Goal: Navigation & Orientation: Find specific page/section

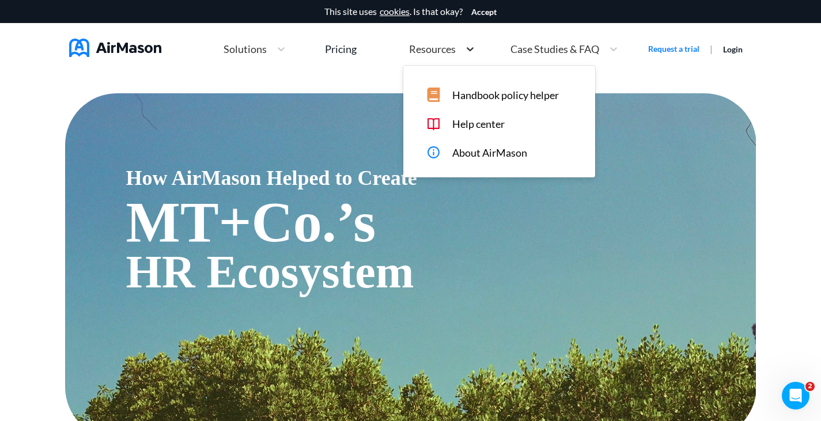
click at [469, 52] on icon at bounding box center [471, 49] width 12 height 12
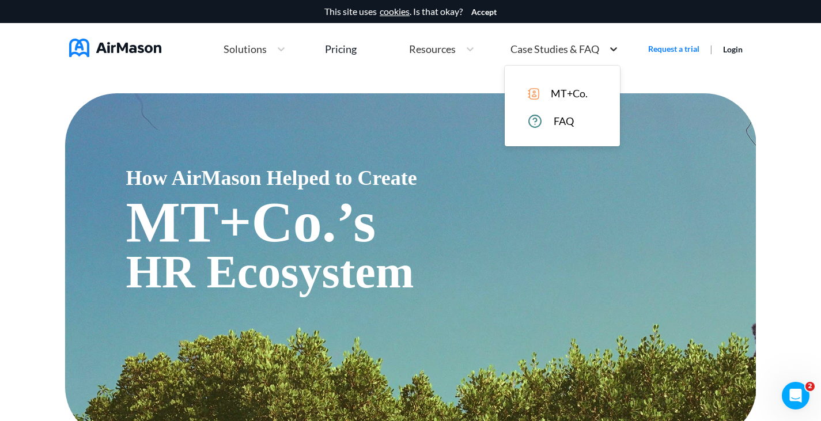
click at [604, 50] on div at bounding box center [614, 49] width 21 height 12
click at [246, 48] on span "Solutions" at bounding box center [245, 49] width 43 height 10
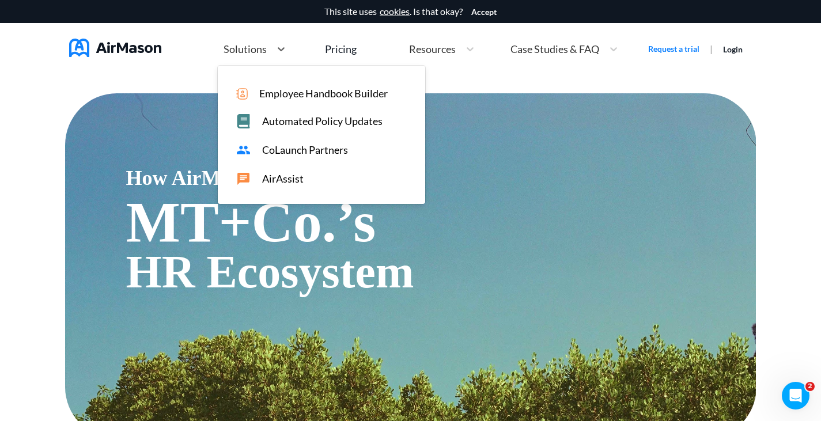
click at [260, 86] on div "Employee Handbook Builder" at bounding box center [322, 91] width 208 height 17
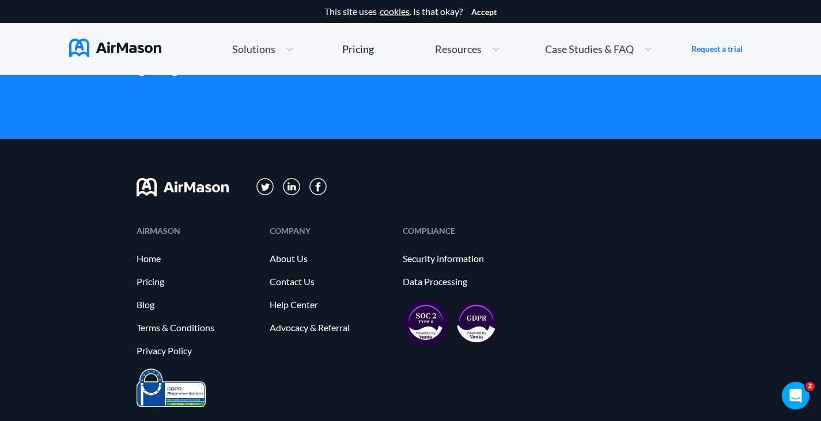
scroll to position [1981, 0]
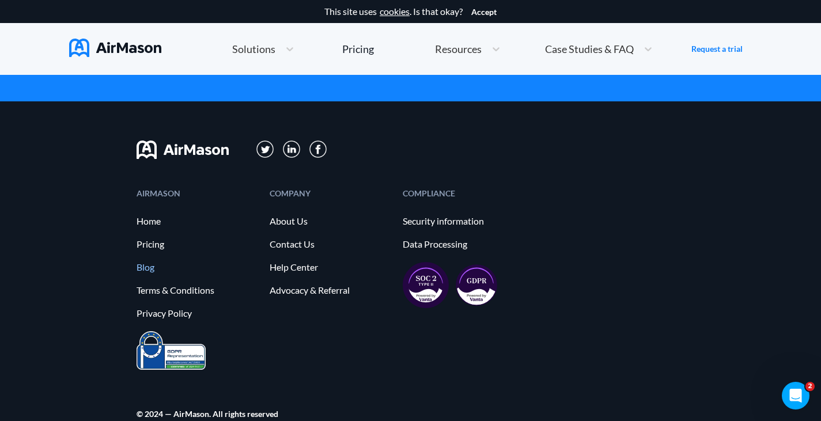
click at [154, 262] on link "Blog" at bounding box center [198, 267] width 122 height 10
click at [301, 331] on div at bounding box center [411, 350] width 548 height 39
click at [159, 239] on link "Pricing" at bounding box center [198, 244] width 122 height 10
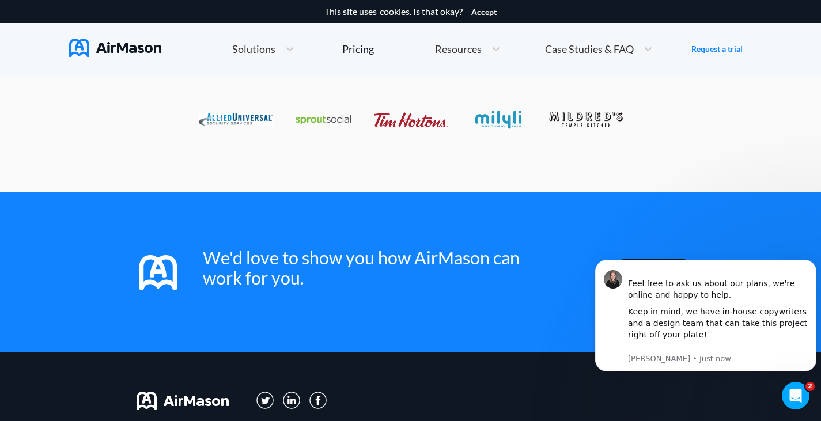
scroll to position [1981, 0]
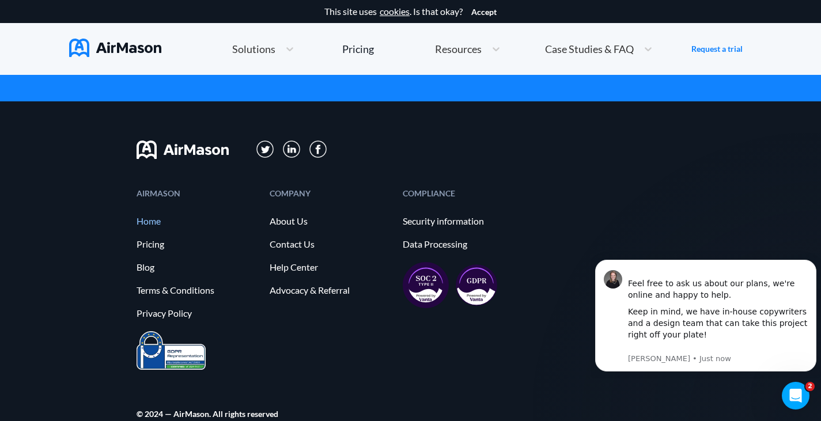
click at [158, 216] on link "Home" at bounding box center [198, 221] width 122 height 10
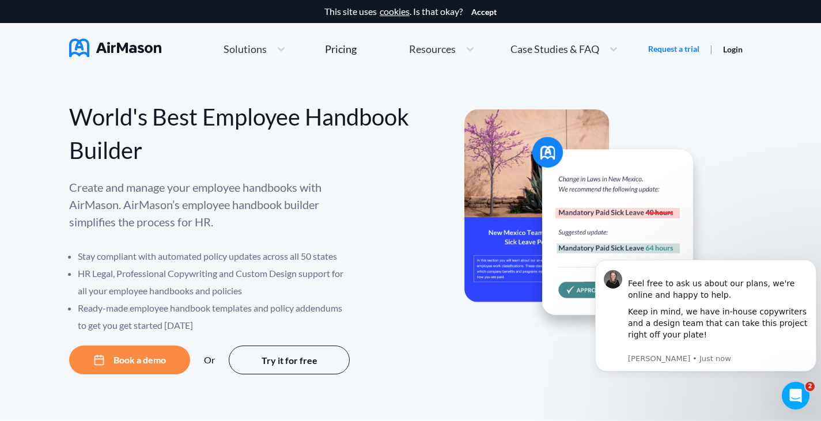
click at [784, 89] on div "World's Best Employee Handbook Builder Create and manage your employee handbook…" at bounding box center [410, 248] width 821 height 346
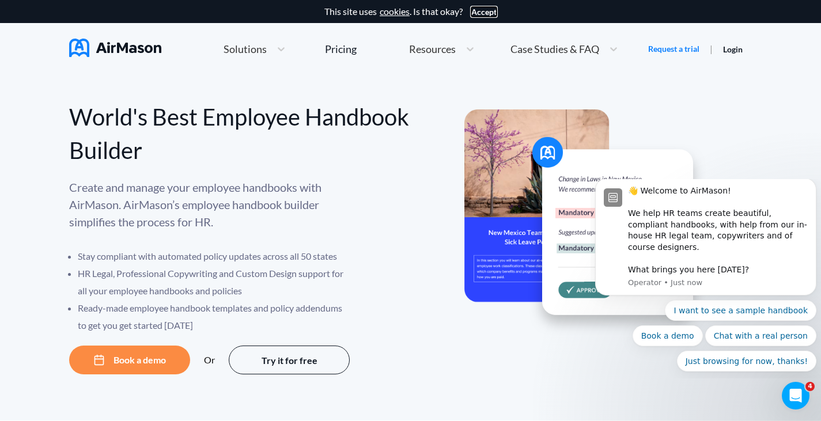
click at [483, 13] on button "Accept" at bounding box center [484, 11] width 25 height 9
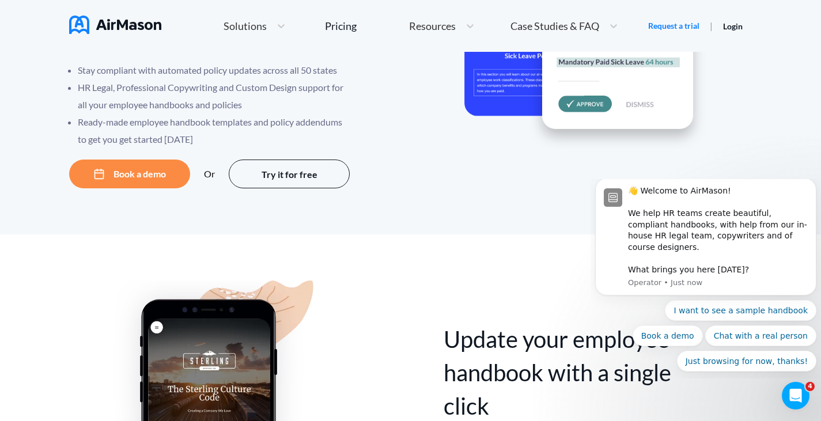
scroll to position [461, 0]
